Goal: Transaction & Acquisition: Subscribe to service/newsletter

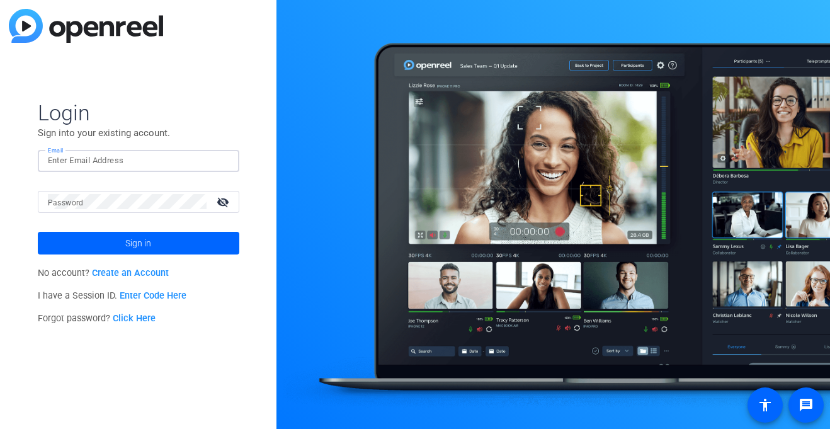
click at [138, 164] on input "Email" at bounding box center [138, 160] width 181 height 15
type input "[EMAIL_ADDRESS][DOMAIN_NAME]"
click at [67, 203] on mat-label "Password" at bounding box center [66, 202] width 36 height 9
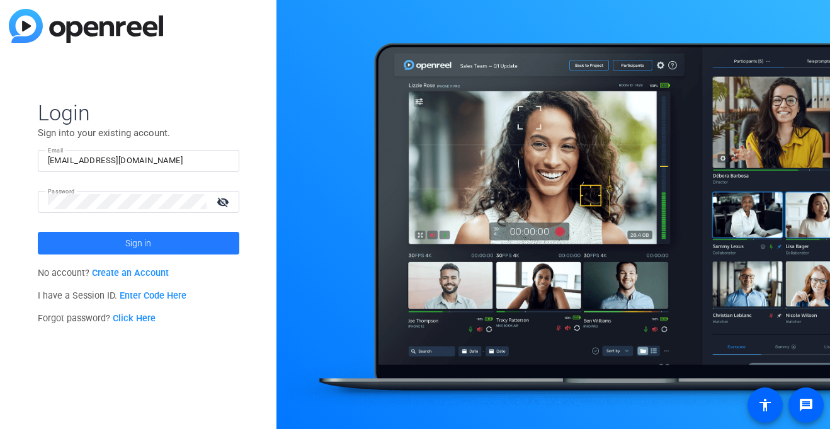
click at [49, 248] on span at bounding box center [138, 243] width 201 height 30
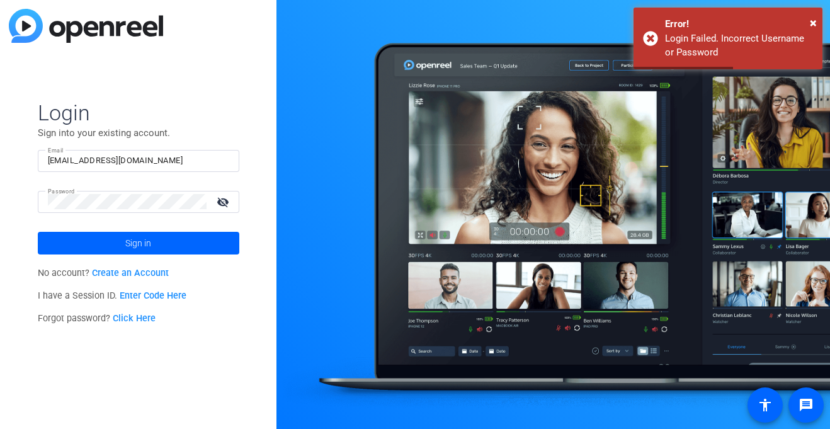
click at [117, 271] on link "Create an Account" at bounding box center [130, 273] width 77 height 11
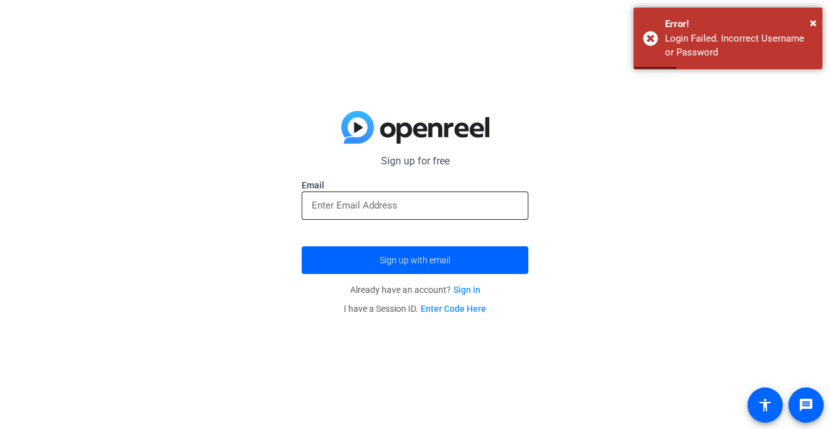
click at [382, 210] on input "email" at bounding box center [415, 205] width 206 height 15
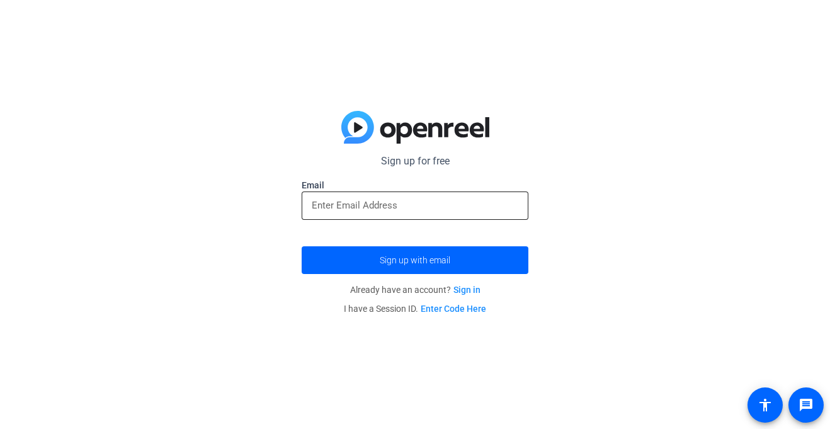
click at [410, 210] on input "email" at bounding box center [415, 205] width 206 height 15
paste input "[EMAIL_ADDRESS][DOMAIN_NAME]"
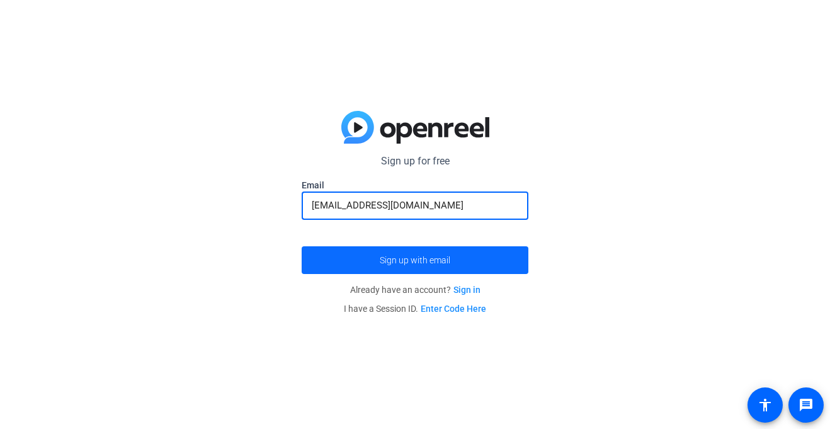
type input "[EMAIL_ADDRESS][DOMAIN_NAME]"
click at [429, 251] on span "submit" at bounding box center [415, 260] width 227 height 30
